Goal: Communication & Community: Answer question/provide support

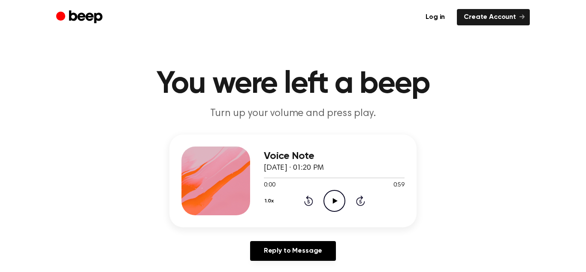
click at [188, 58] on main "You were left a beep Turn up your volume and press play. Voice Note [DATE] · 01…" at bounding box center [293, 264] width 586 height 529
click at [415, 242] on div "Reply to Message" at bounding box center [293, 254] width 247 height 27
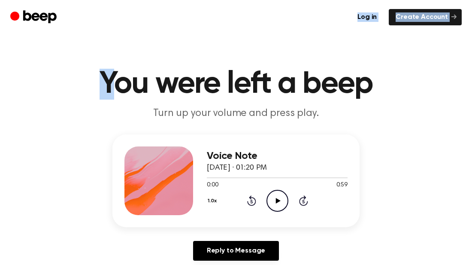
drag, startPoint x: 265, startPoint y: 21, endPoint x: 111, endPoint y: -95, distance: 192.5
click at [184, 85] on h1 "You were left a beep" at bounding box center [236, 84] width 440 height 31
click at [162, 76] on h1 "You were left a beep" at bounding box center [236, 84] width 440 height 31
click at [164, 63] on main "You were left a beep Turn up your volume and press play. Voice Note [DATE] · 01…" at bounding box center [236, 264] width 472 height 529
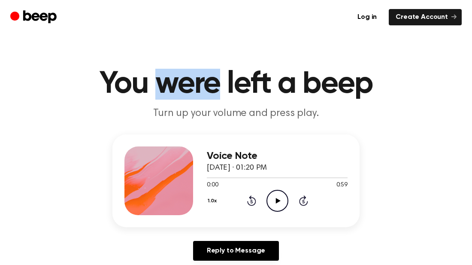
click at [164, 63] on main "You were left a beep Turn up your volume and press play. Voice Note [DATE] · 01…" at bounding box center [236, 264] width 472 height 529
